Goal: Check status: Check status

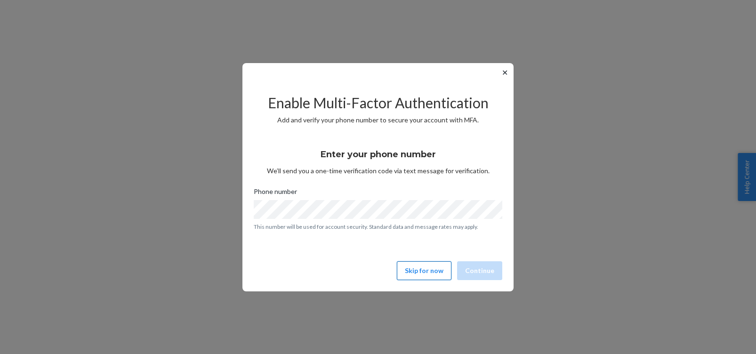
click at [412, 267] on button "Skip for now" at bounding box center [424, 270] width 55 height 19
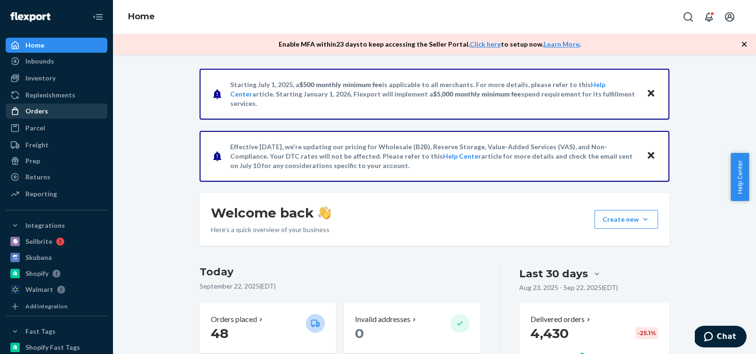
click at [46, 113] on div "Orders" at bounding box center [36, 110] width 23 height 9
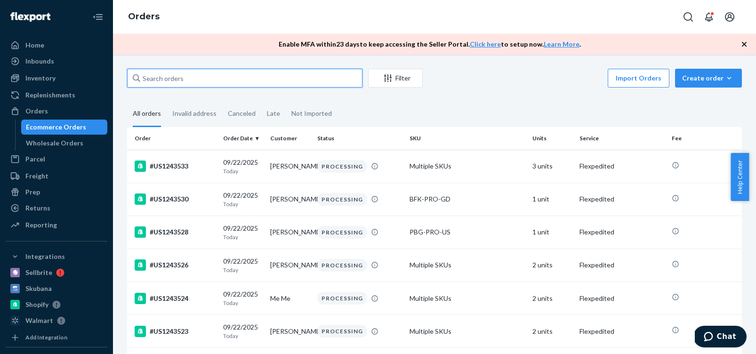
click at [304, 76] on input "text" at bounding box center [244, 78] width 235 height 19
paste input "US1195423"
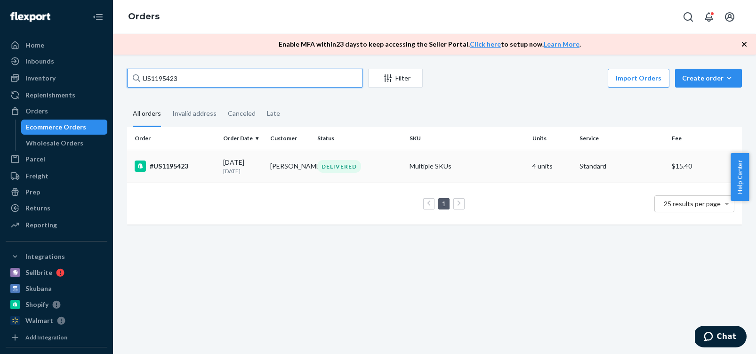
type input "US1195423"
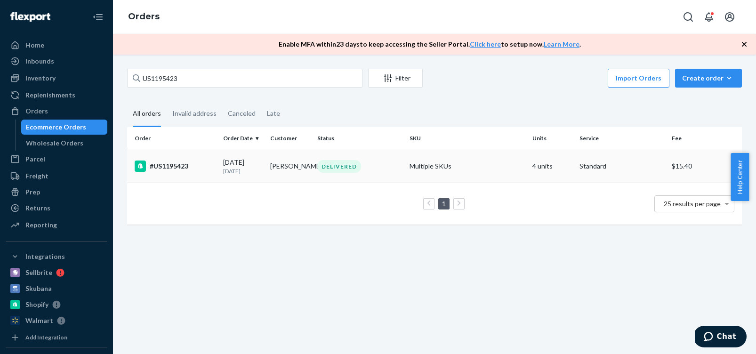
click at [181, 169] on div "#US1195423" at bounding box center [175, 166] width 81 height 11
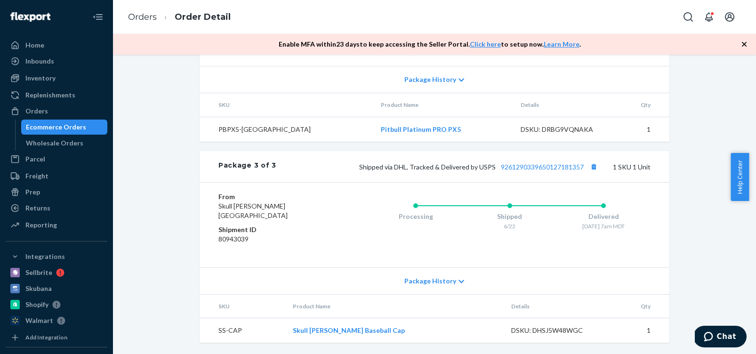
scroll to position [845, 0]
click at [552, 167] on link "9261290339650127181357" at bounding box center [542, 167] width 83 height 8
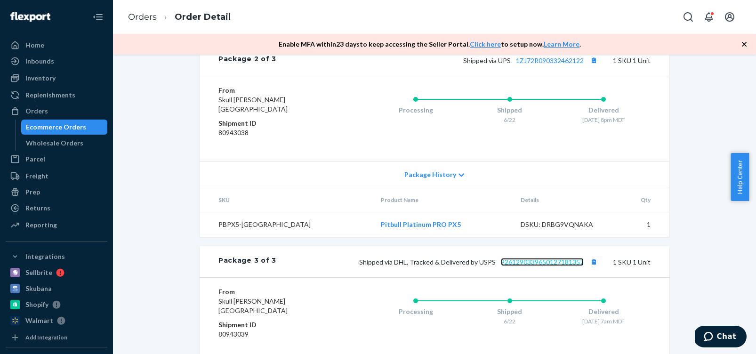
scroll to position [685, 0]
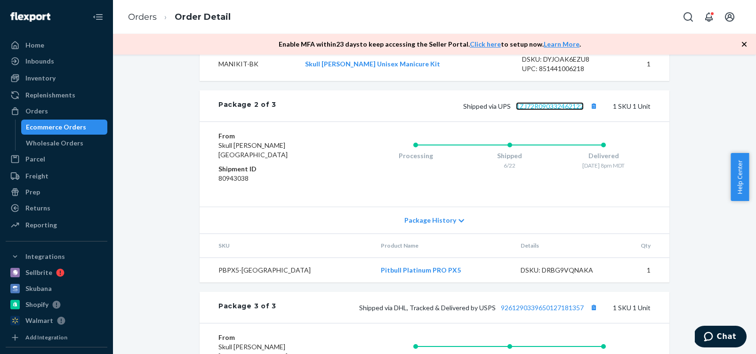
click at [531, 110] on link "1ZJ72R090332462122" at bounding box center [550, 106] width 68 height 8
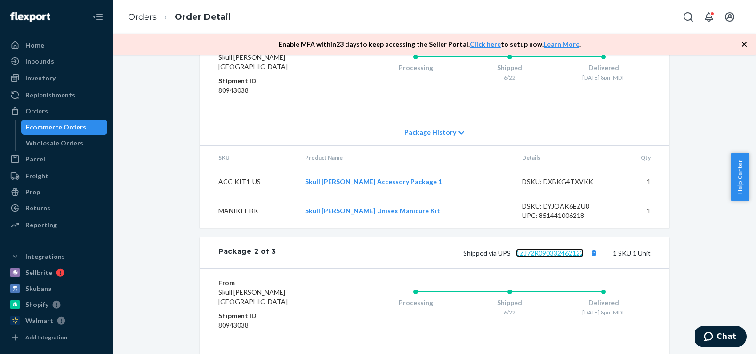
scroll to position [501, 0]
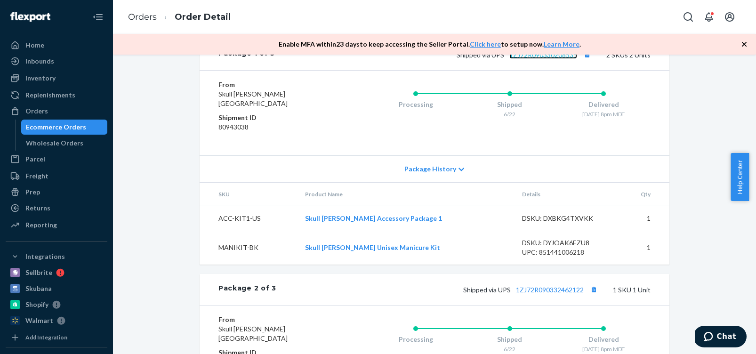
click at [558, 59] on link "1ZJ72R090330208535" at bounding box center [544, 55] width 68 height 8
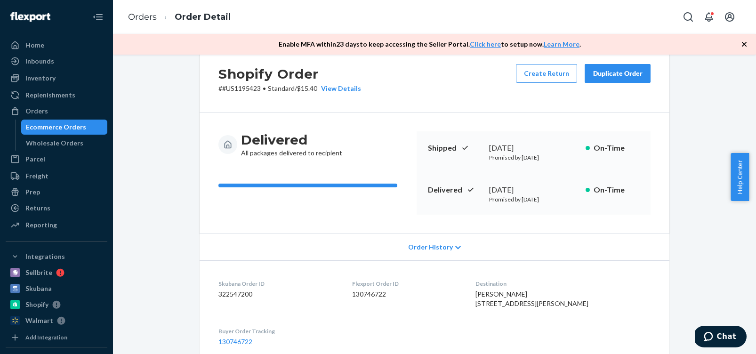
scroll to position [0, 0]
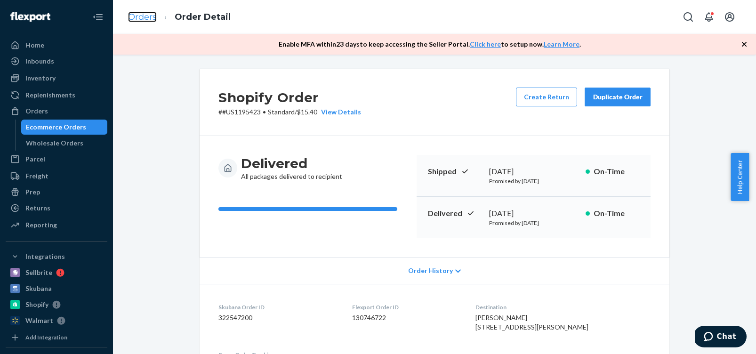
click at [146, 17] on link "Orders" at bounding box center [142, 17] width 29 height 10
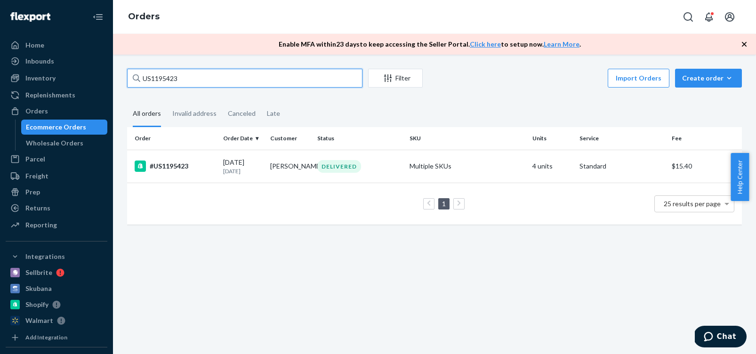
click at [184, 77] on input "US1195423" at bounding box center [244, 78] width 235 height 19
drag, startPoint x: 179, startPoint y: 78, endPoint x: 140, endPoint y: 79, distance: 39.1
click at [140, 79] on div "US1195423" at bounding box center [244, 78] width 235 height 19
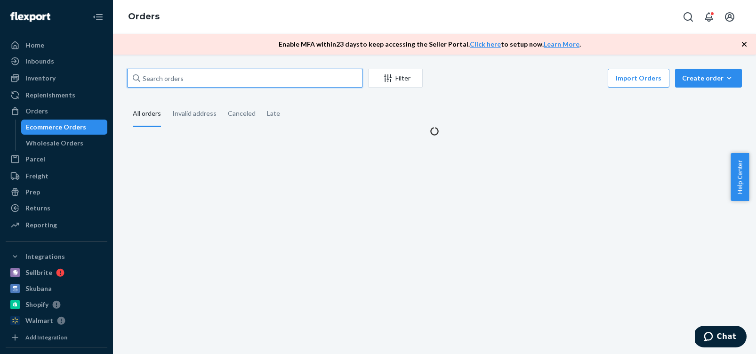
paste input "US1171066"
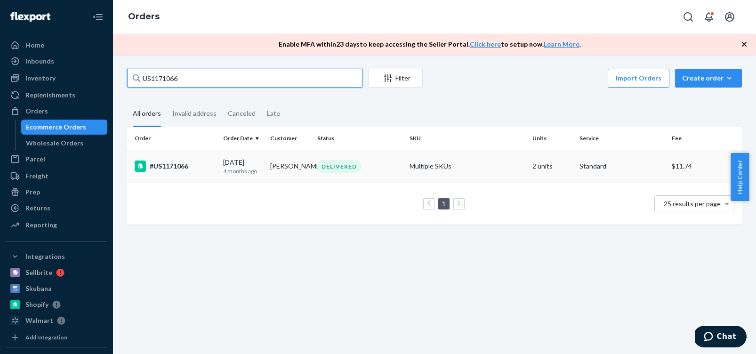
type input "US1171066"
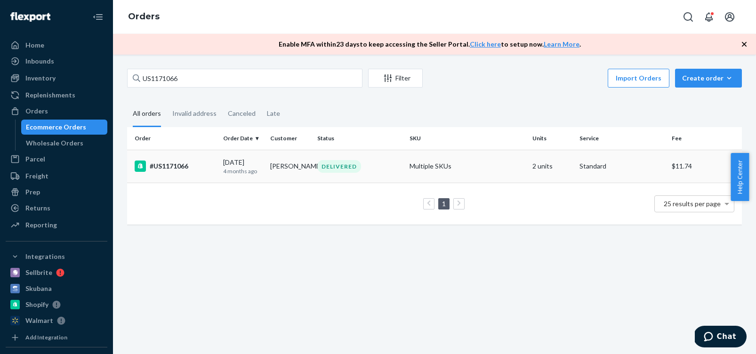
click at [162, 169] on div "#US1171066" at bounding box center [175, 166] width 81 height 11
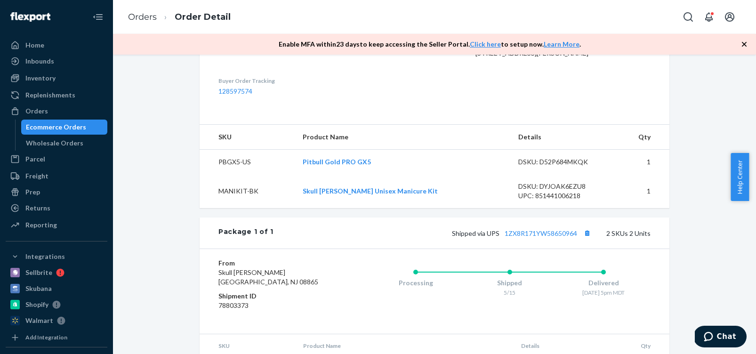
scroll to position [317, 0]
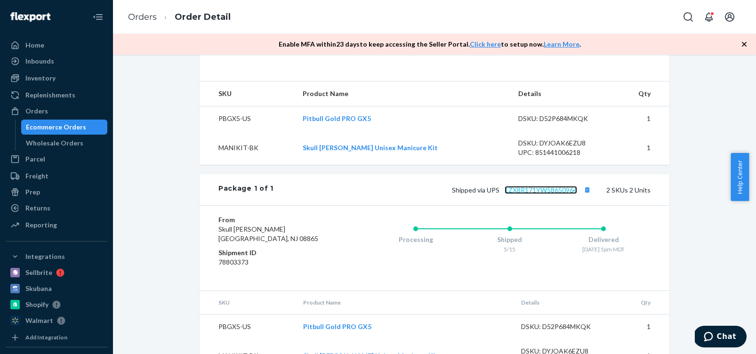
click at [538, 194] on link "1ZX8R171YW58650964" at bounding box center [541, 190] width 73 height 8
